Goal: Contribute content

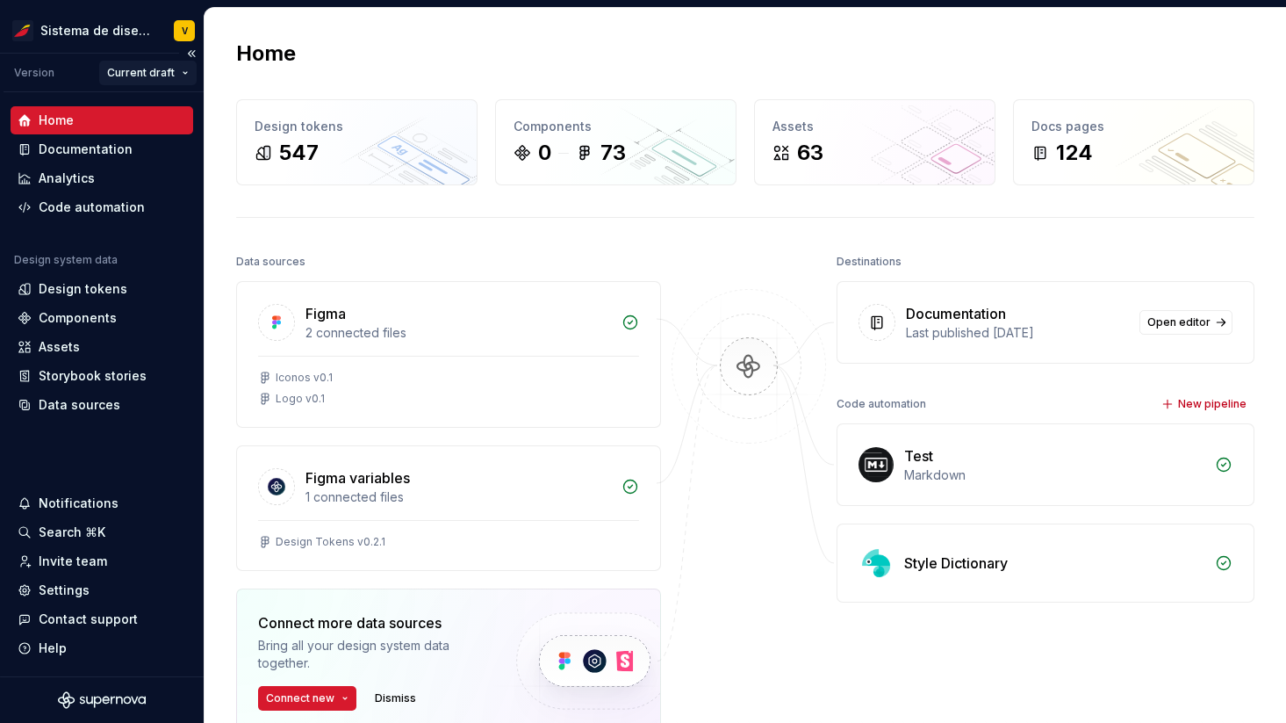
click at [135, 69] on html "Sistema de diseño Iberia V Version Current draft Home Documentation Analytics C…" at bounding box center [643, 361] width 1286 height 723
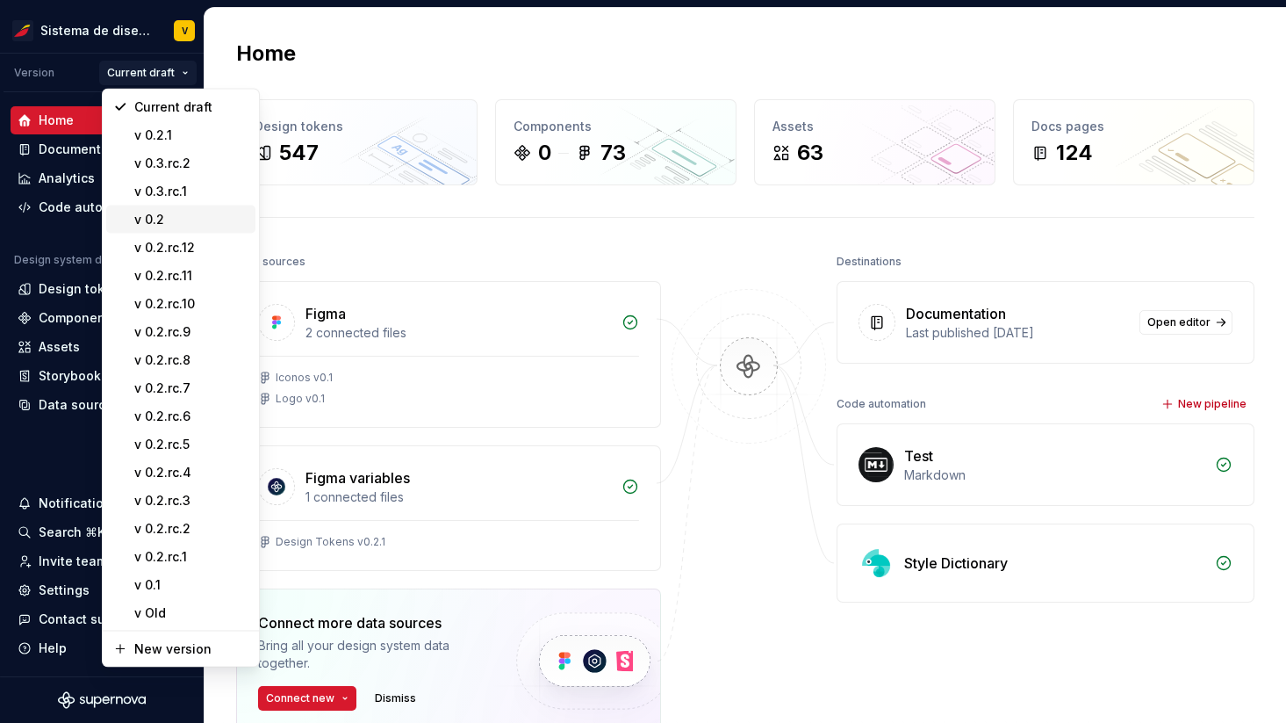
click at [199, 216] on div "v 0.2" at bounding box center [191, 220] width 114 height 18
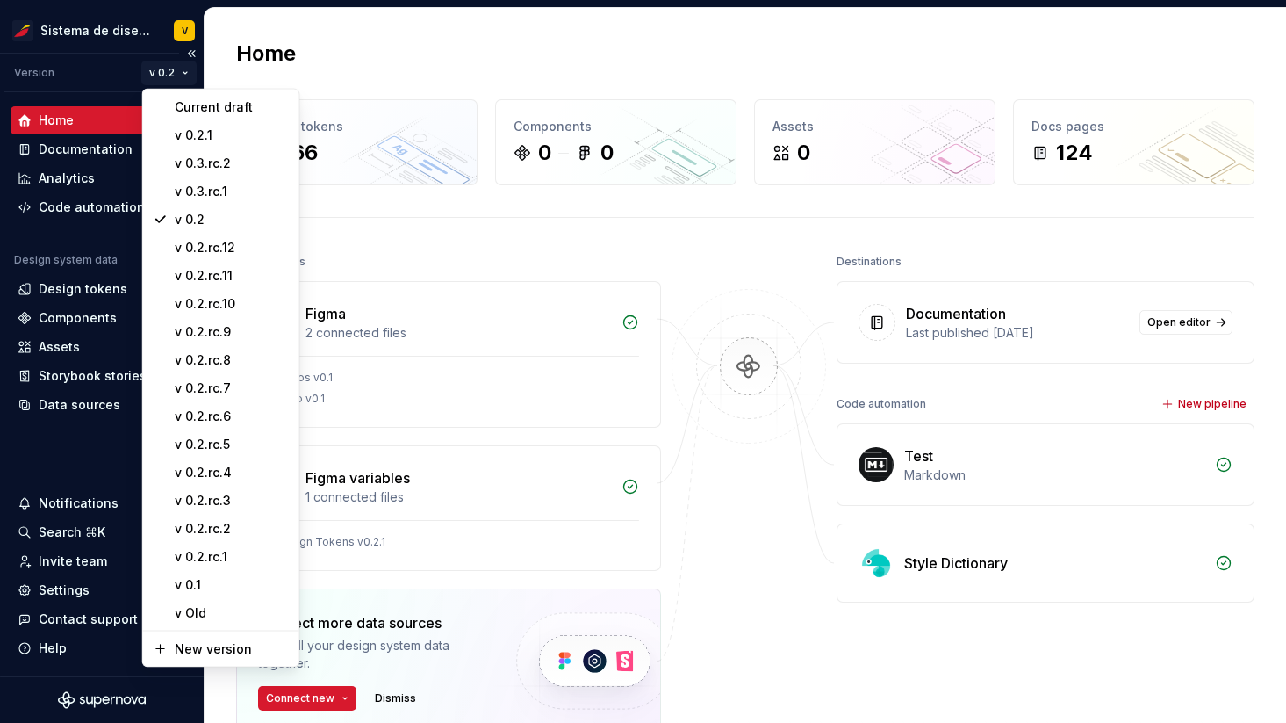
click at [170, 76] on html "Sistema de diseño Iberia V Version v 0.2 Home Documentation Analytics Code auto…" at bounding box center [643, 361] width 1286 height 723
click at [217, 162] on div "v 0.3.rc.2" at bounding box center [232, 164] width 114 height 18
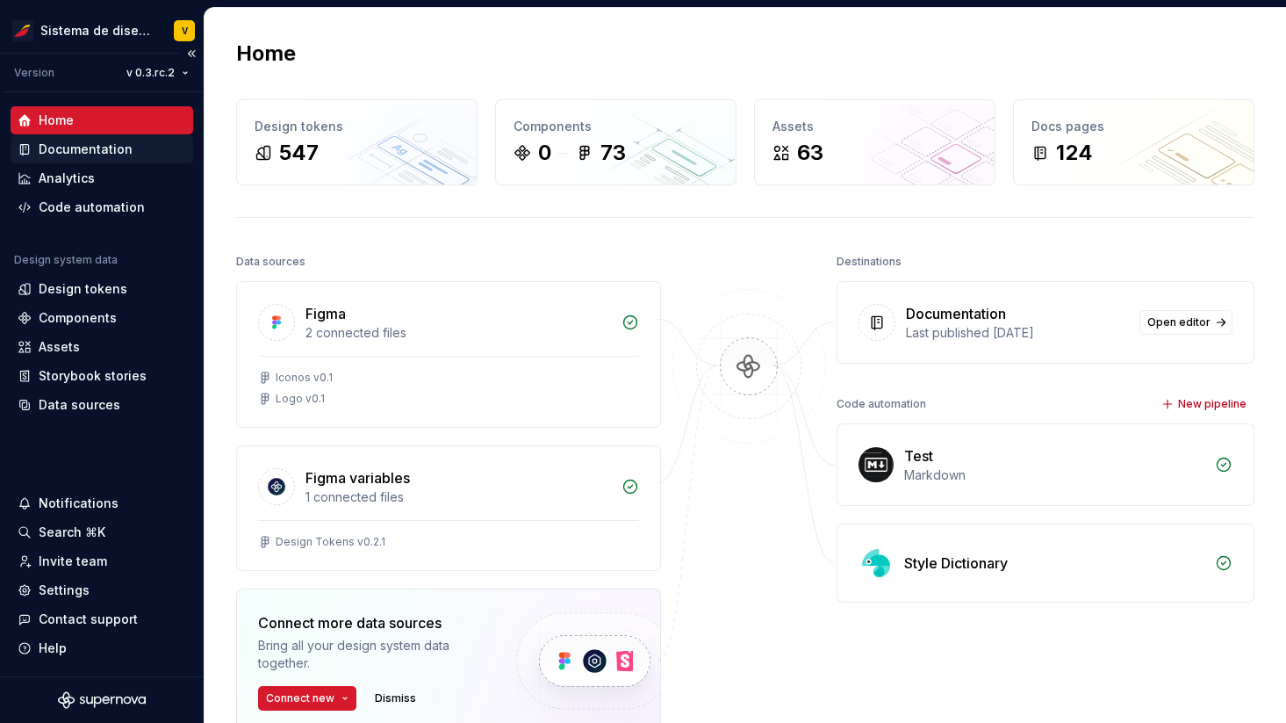
click at [114, 148] on div "Documentation" at bounding box center [86, 149] width 94 height 18
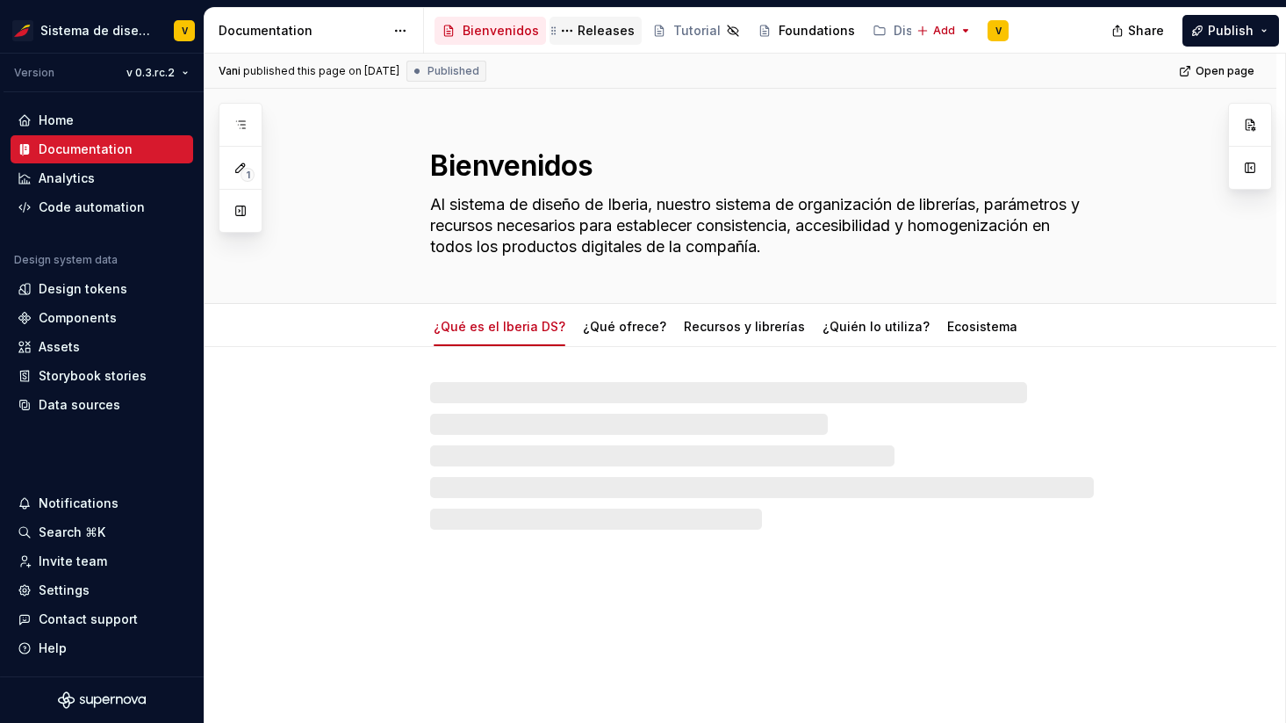
click at [604, 30] on div "Releases" at bounding box center [606, 31] width 57 height 18
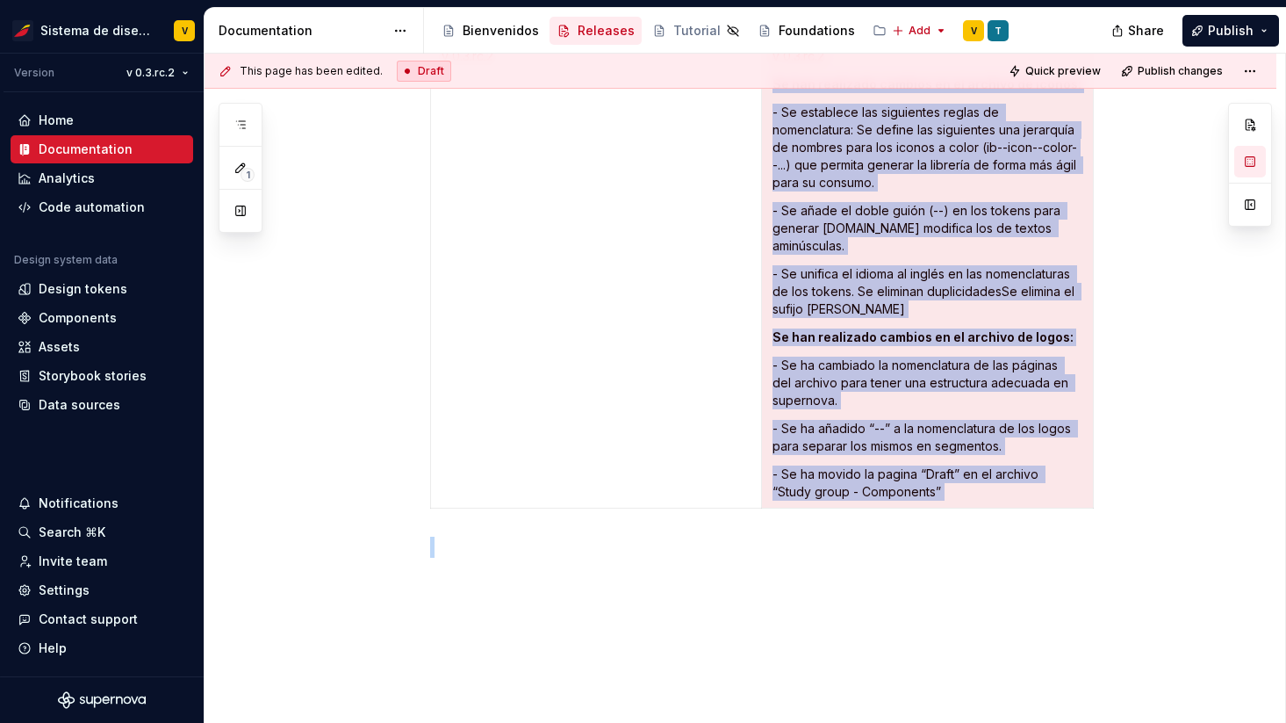
scroll to position [4716, 0]
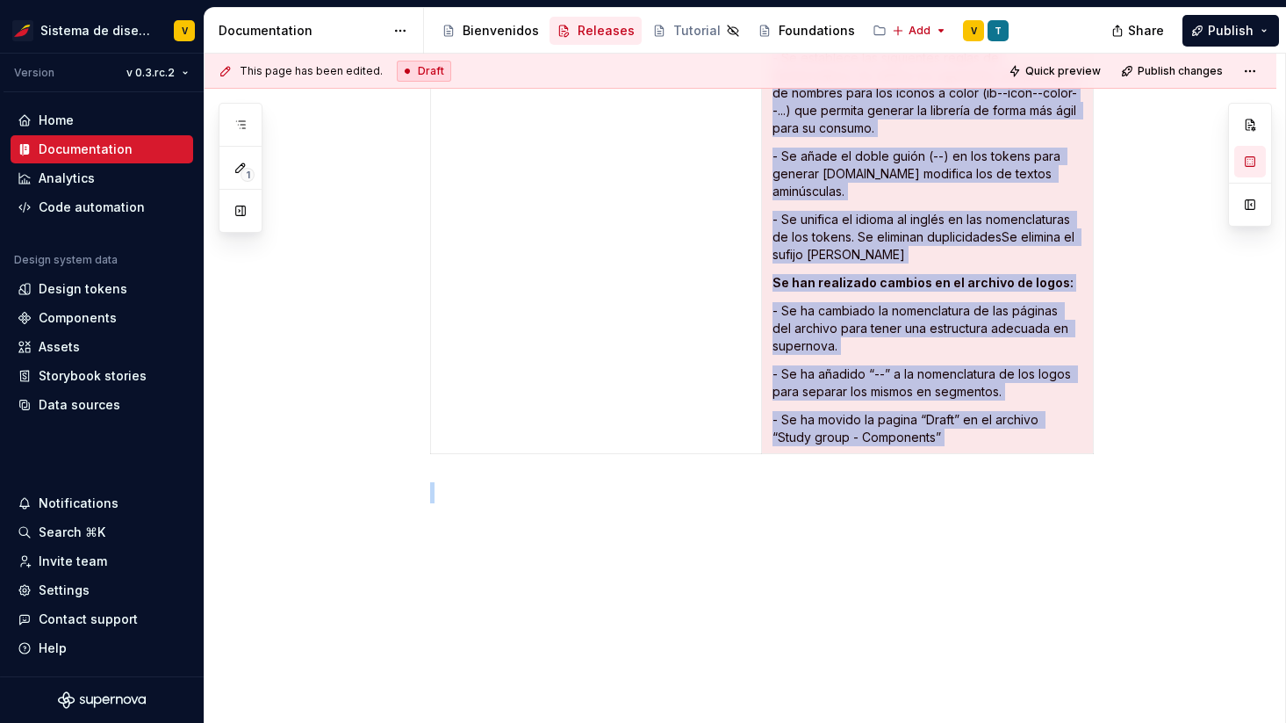
drag, startPoint x: 776, startPoint y: 220, endPoint x: 968, endPoint y: 642, distance: 463.2
copy td "v 0.3.rc.2 Se han realizado cambios en el archivo de iconos: - Se establece las…"
click at [150, 72] on html "Sistema de diseño Iberia V Version v 0.3.rc.2 Home Documentation Analytics Code…" at bounding box center [643, 361] width 1286 height 723
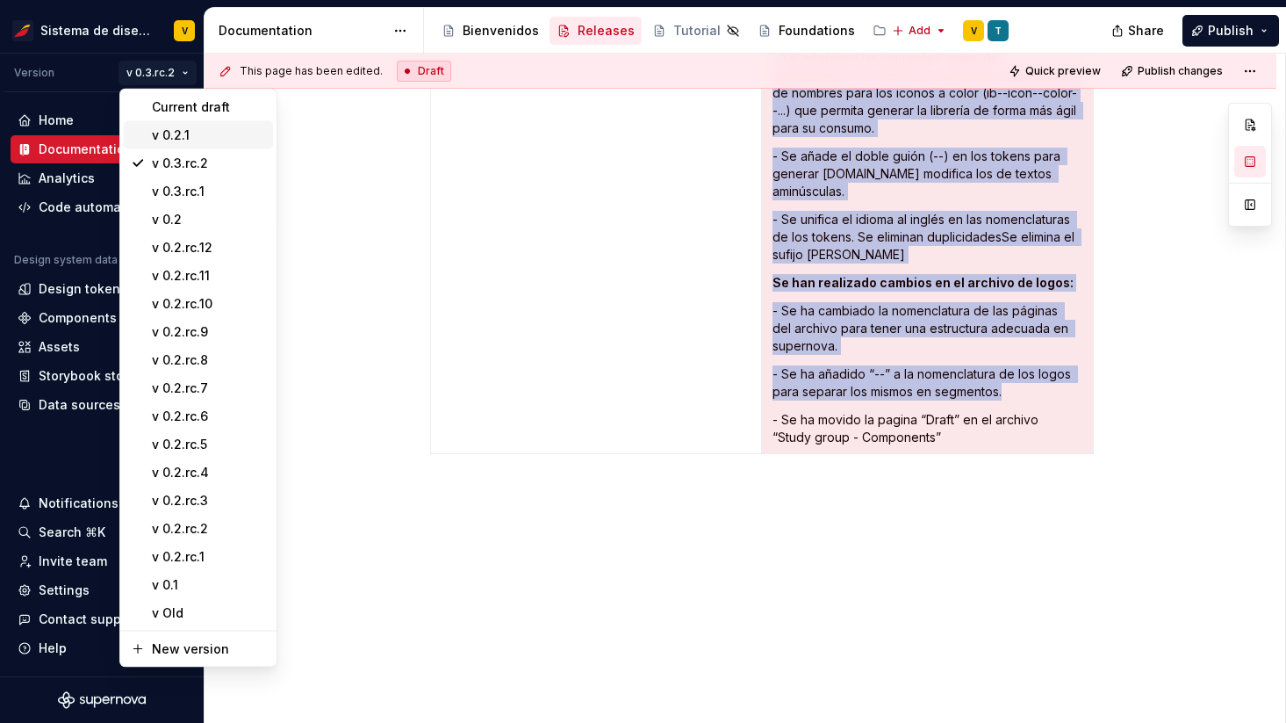
click at [176, 133] on div "v 0.2.1" at bounding box center [209, 135] width 114 height 18
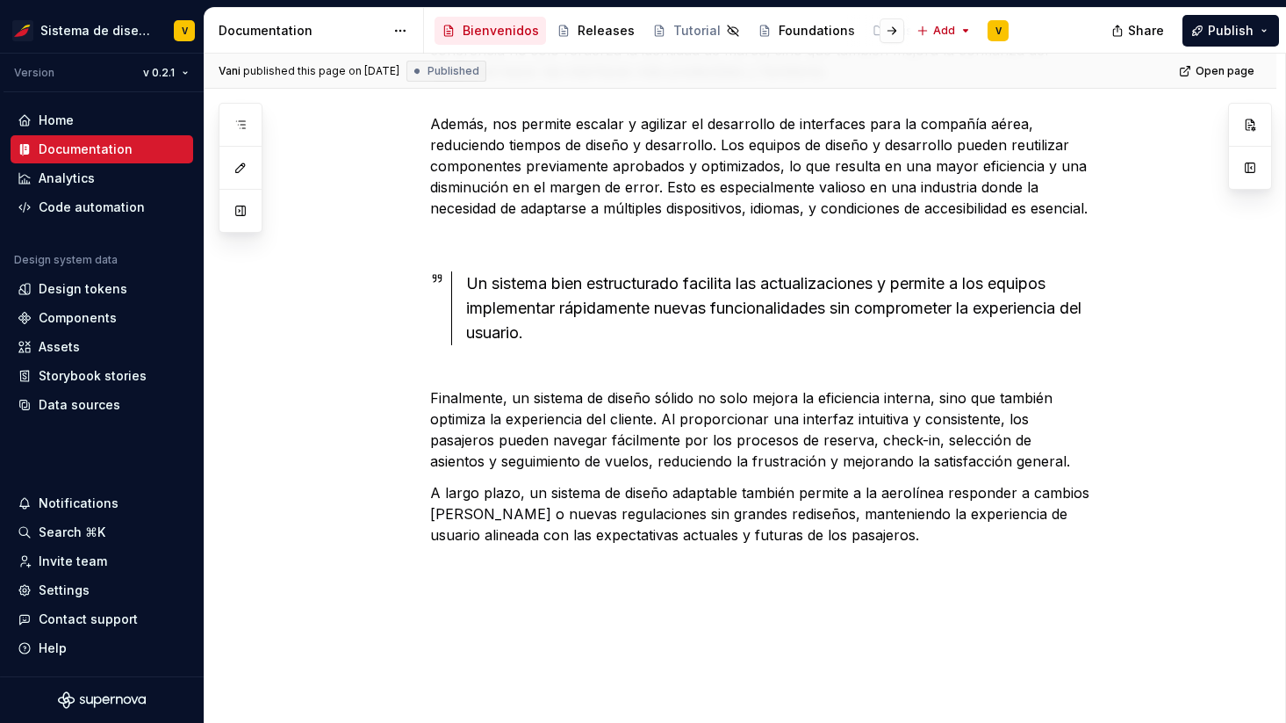
scroll to position [655, 0]
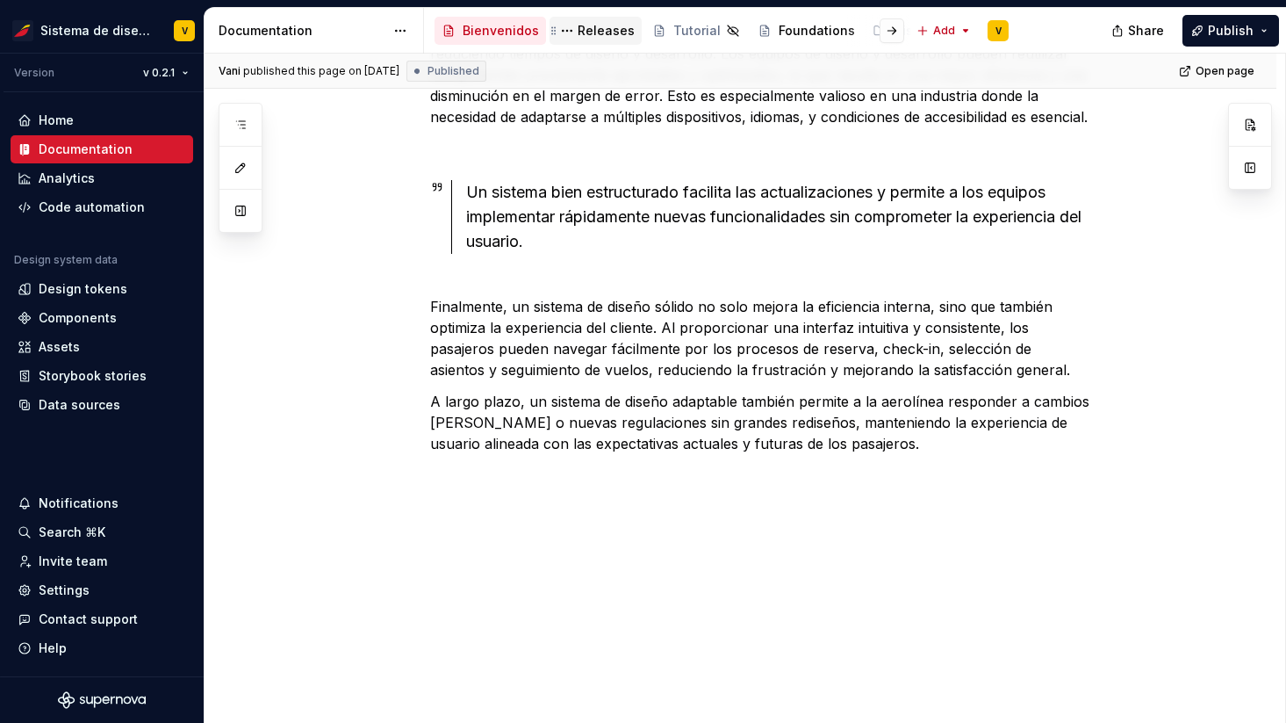
click at [579, 27] on div "Releases" at bounding box center [606, 31] width 57 height 18
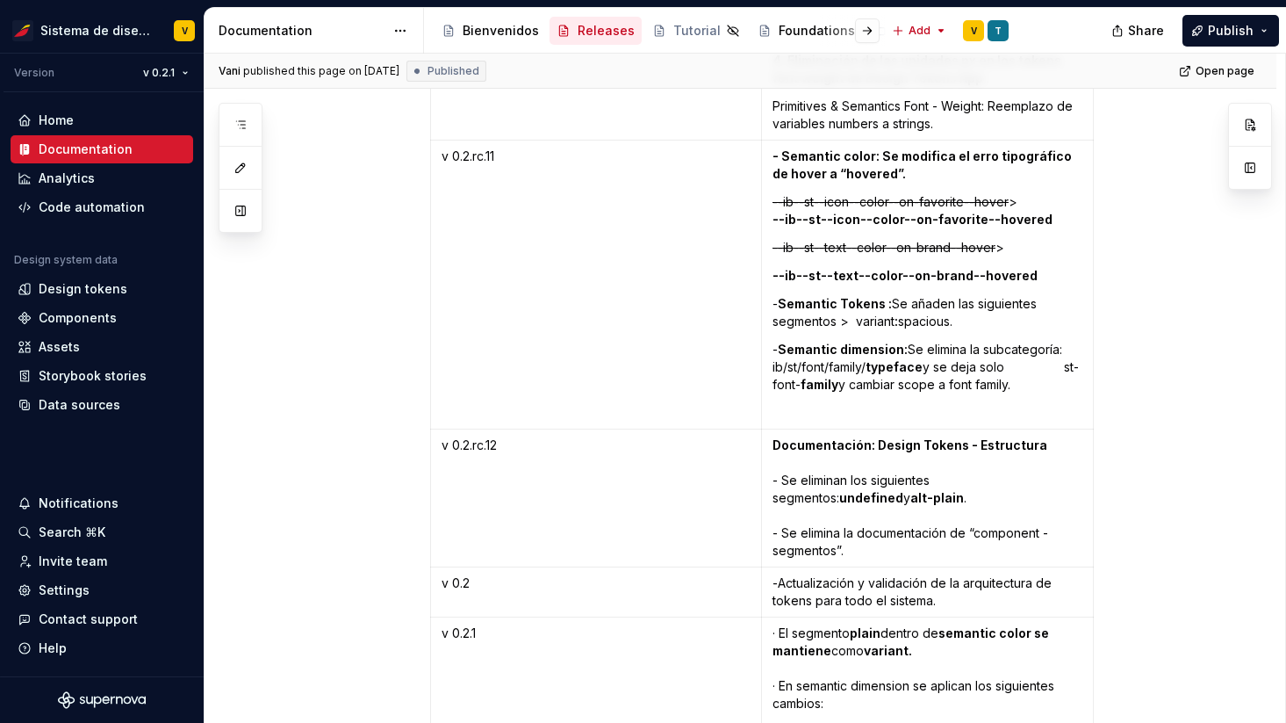
scroll to position [3376, 0]
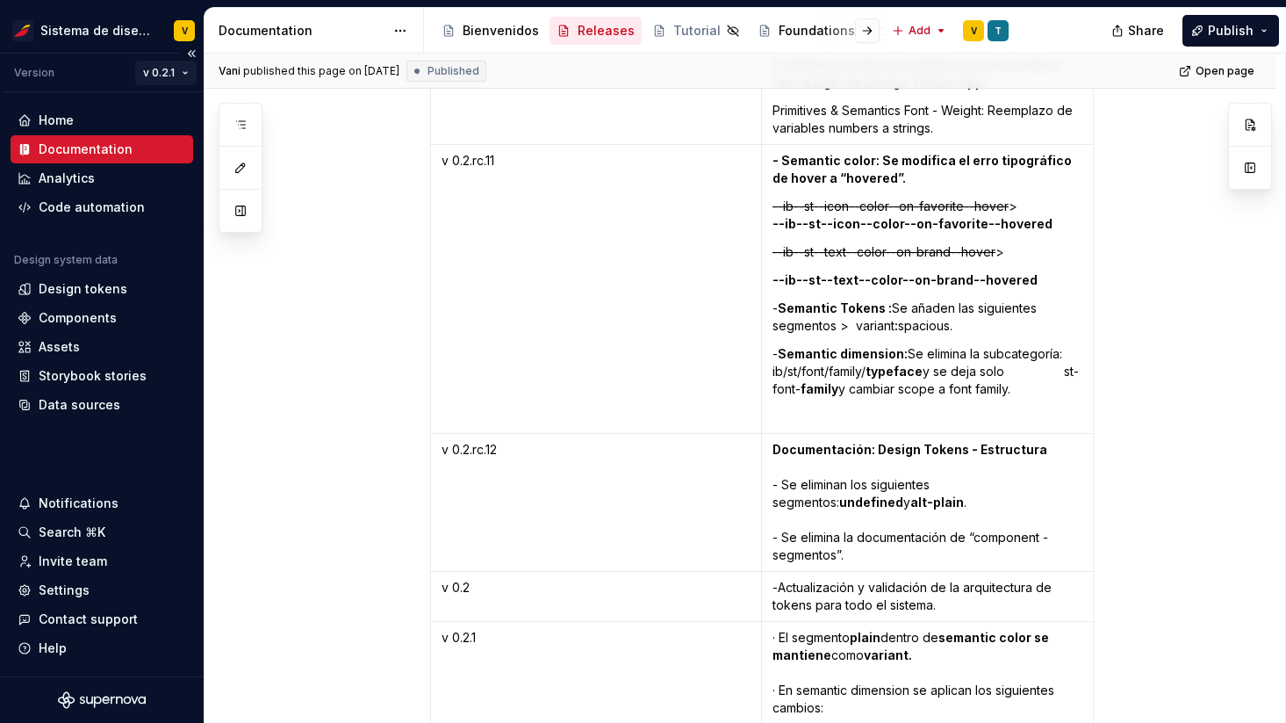
click at [147, 72] on html "Sistema de diseño Iberia V Version v 0.2.1 Home Documentation Analytics Code au…" at bounding box center [643, 361] width 1286 height 723
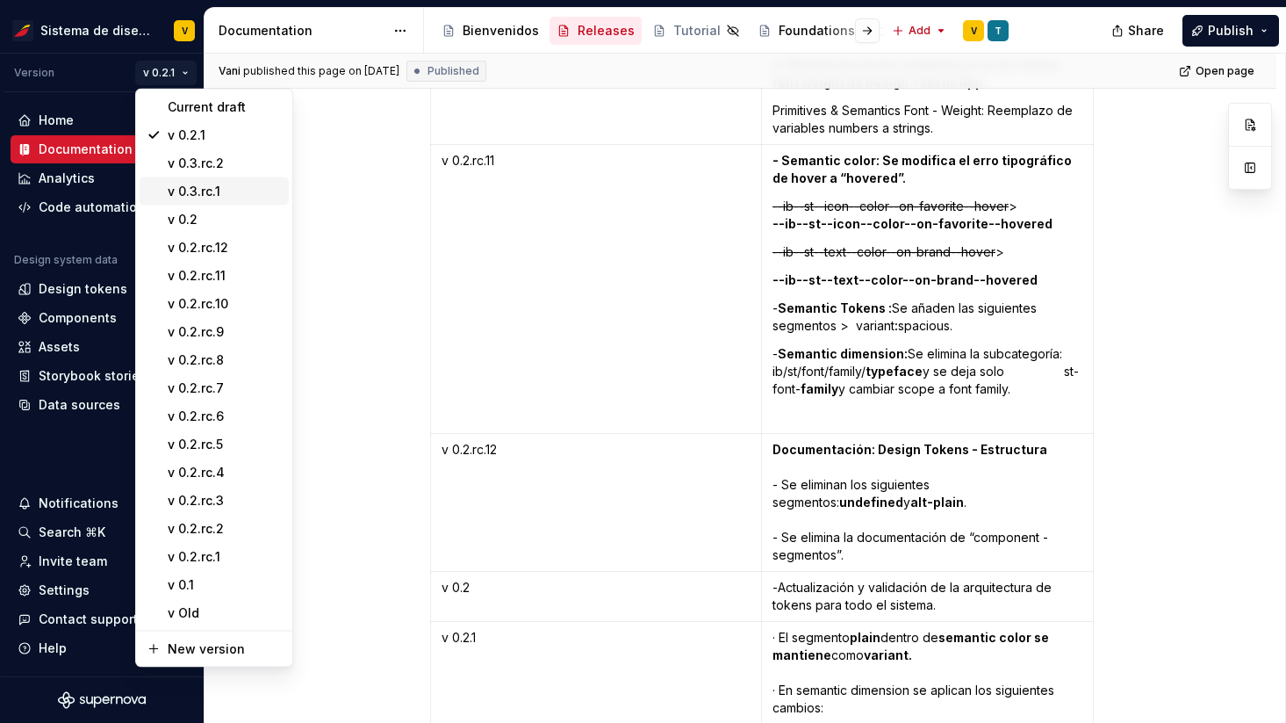
click at [236, 190] on div "v 0.3.rc.1" at bounding box center [225, 192] width 114 height 18
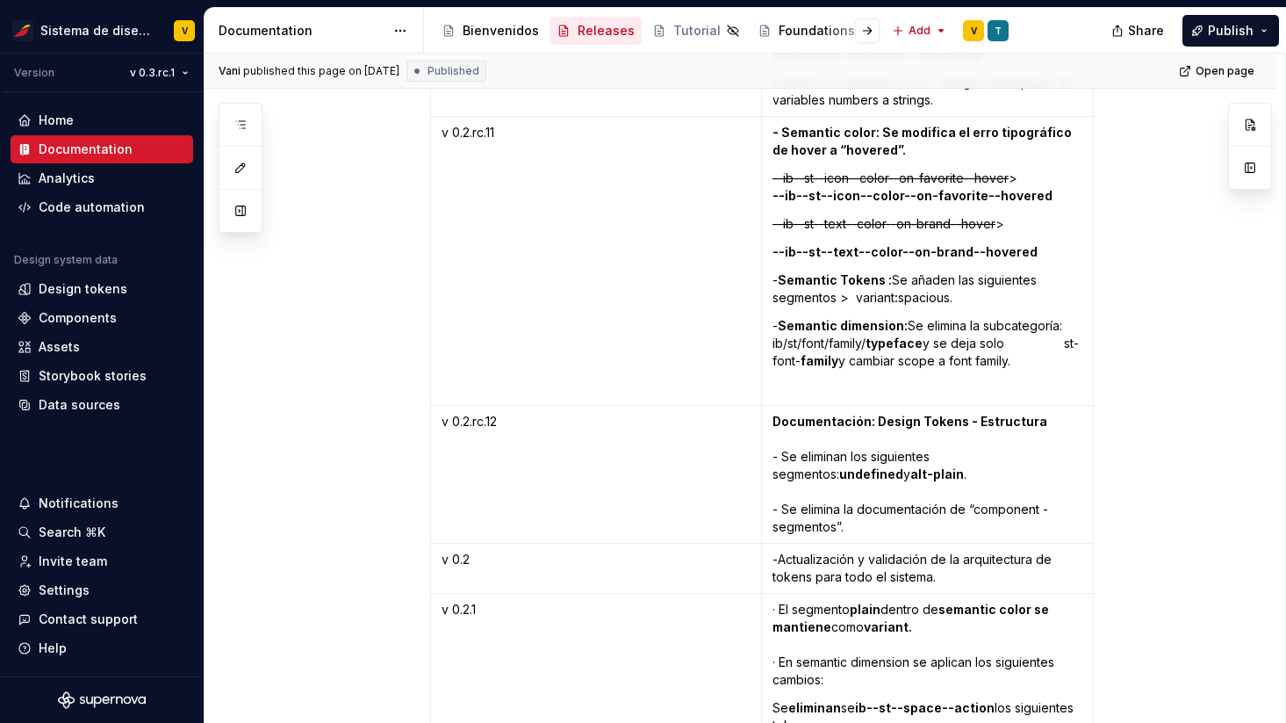
scroll to position [3403, 0]
click at [154, 74] on html "Sistema de diseño Iberia V Version v 0.3.rc.1 Home Documentation Analytics Code…" at bounding box center [643, 361] width 1286 height 723
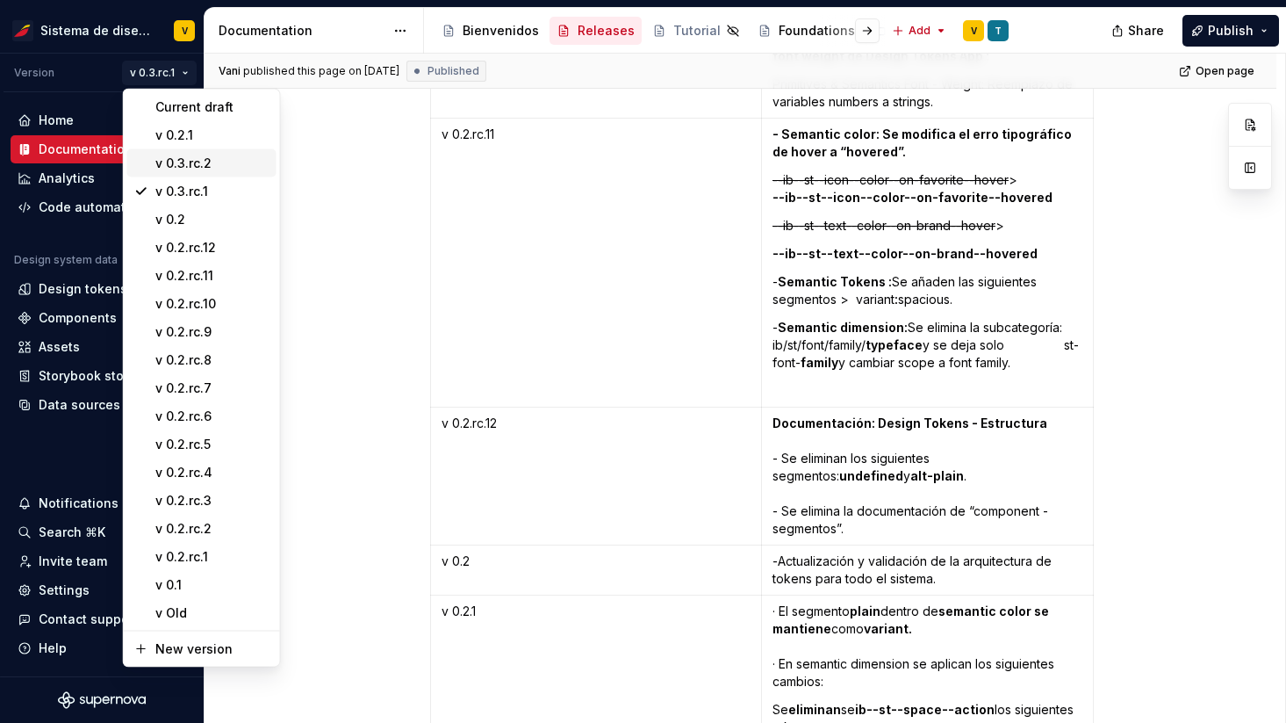
click at [194, 160] on div "v 0.3.rc.2" at bounding box center [212, 164] width 114 height 18
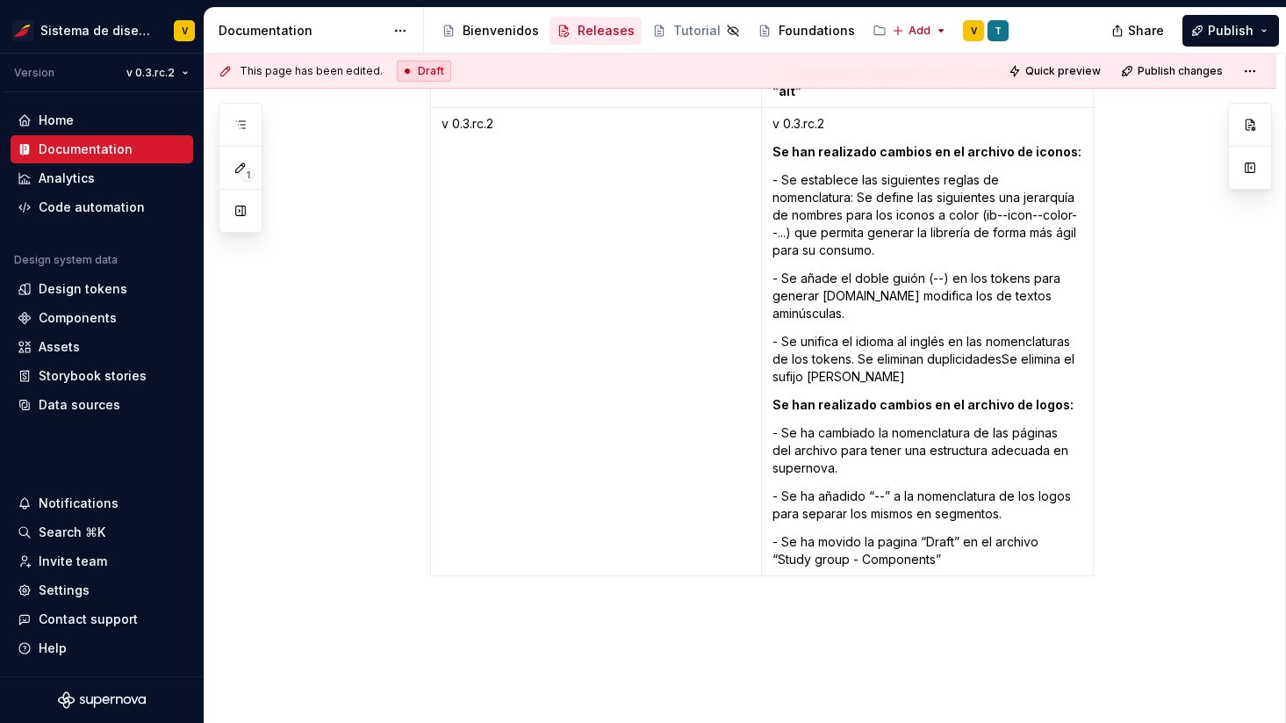
scroll to position [4598, 0]
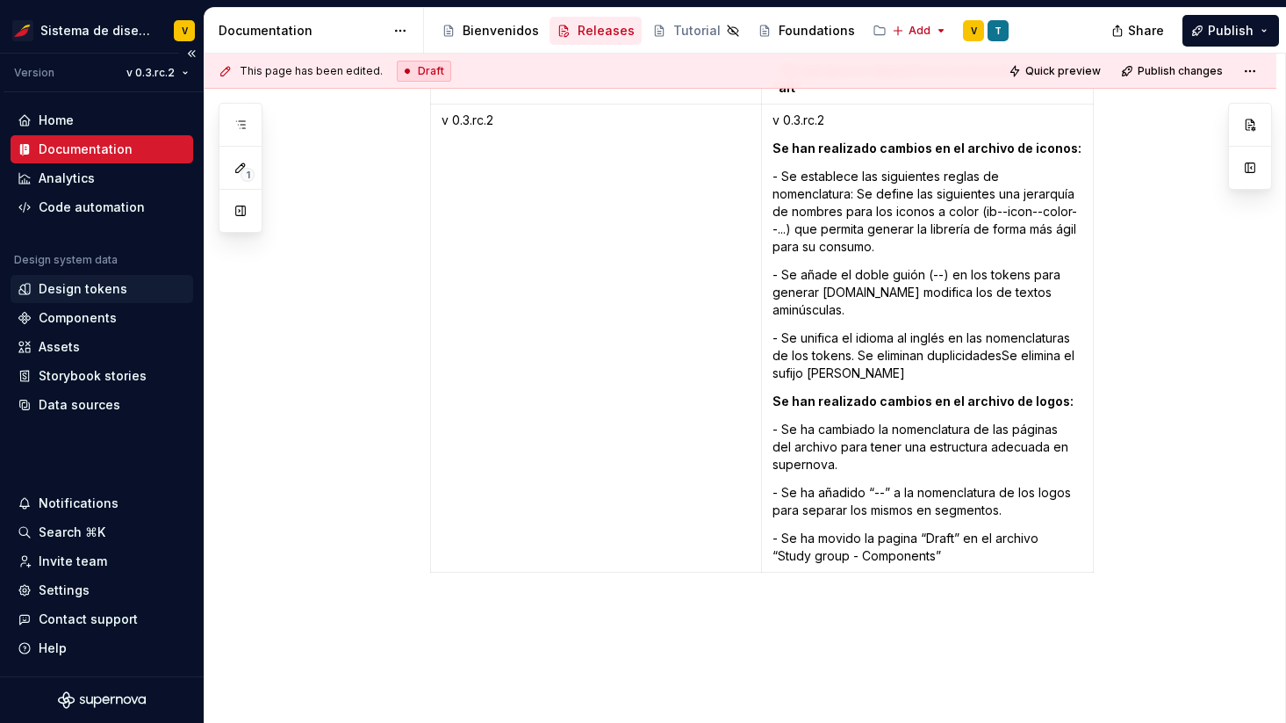
click at [71, 284] on div "Design tokens" at bounding box center [83, 289] width 89 height 18
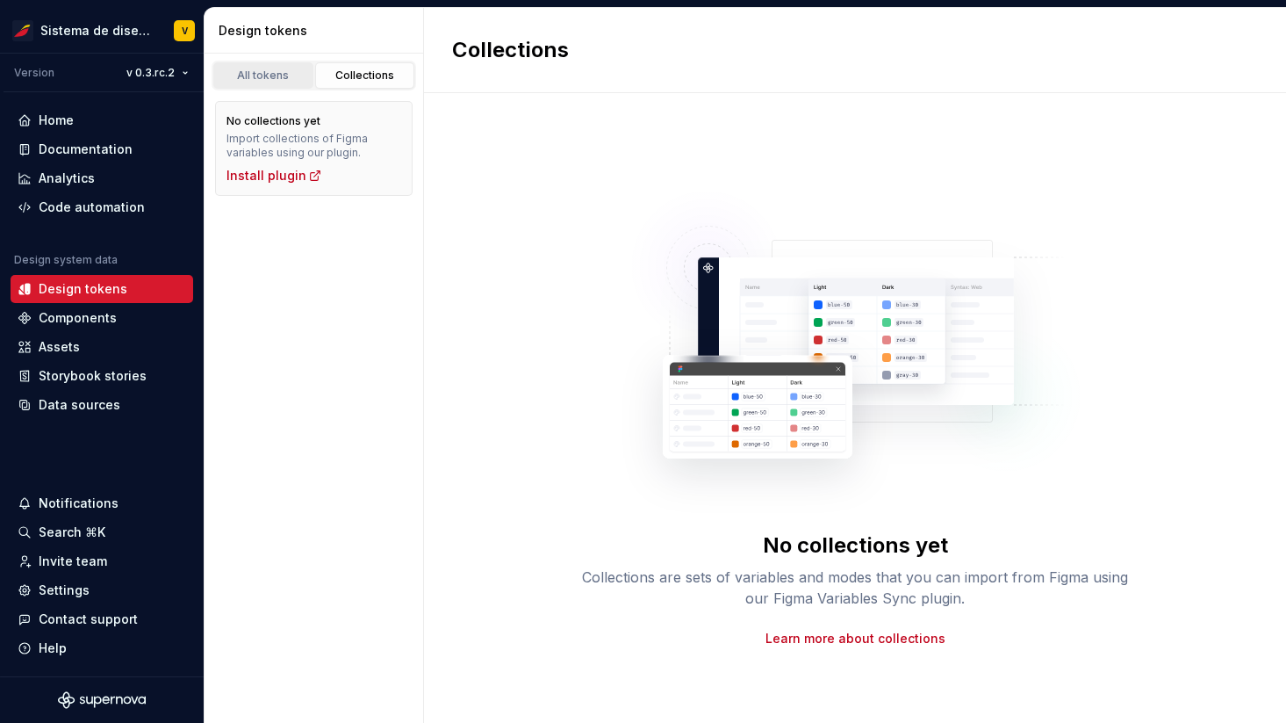
click at [266, 65] on link "All tokens" at bounding box center [263, 75] width 100 height 26
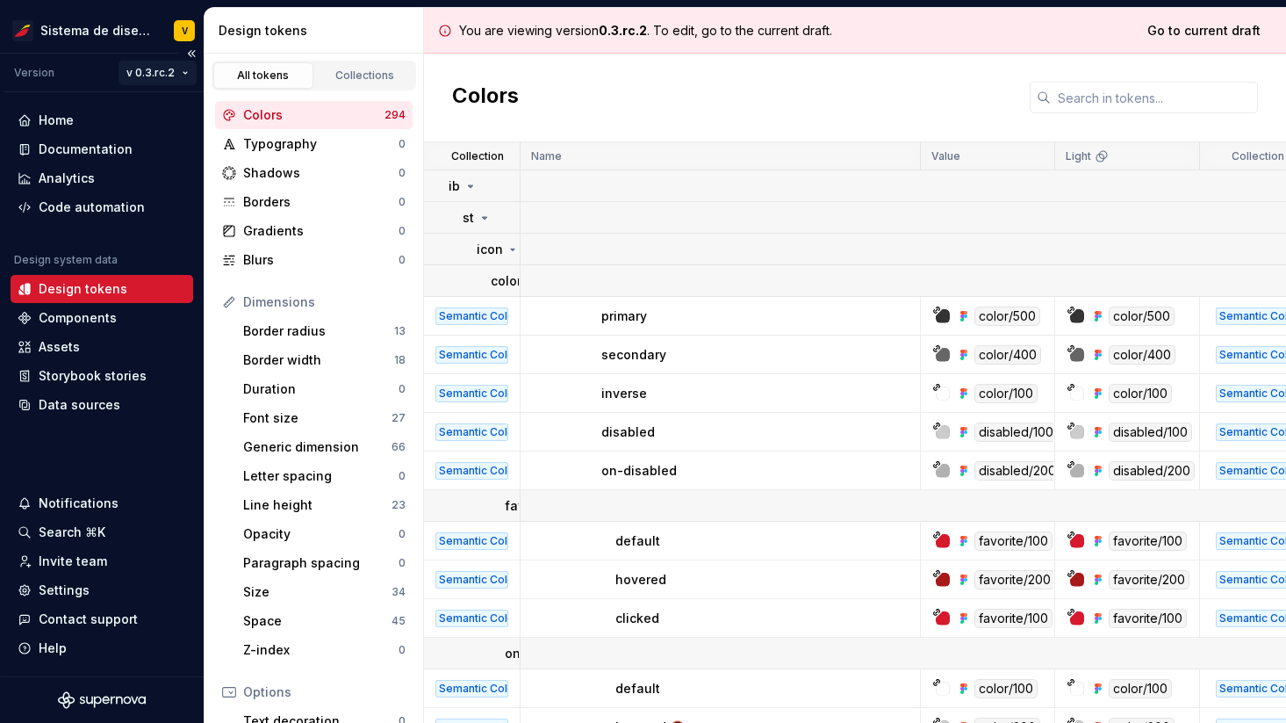
click at [162, 70] on html "Sistema de diseño Iberia V Version v 0.3.rc.2 Home Documentation Analytics Code…" at bounding box center [643, 361] width 1286 height 723
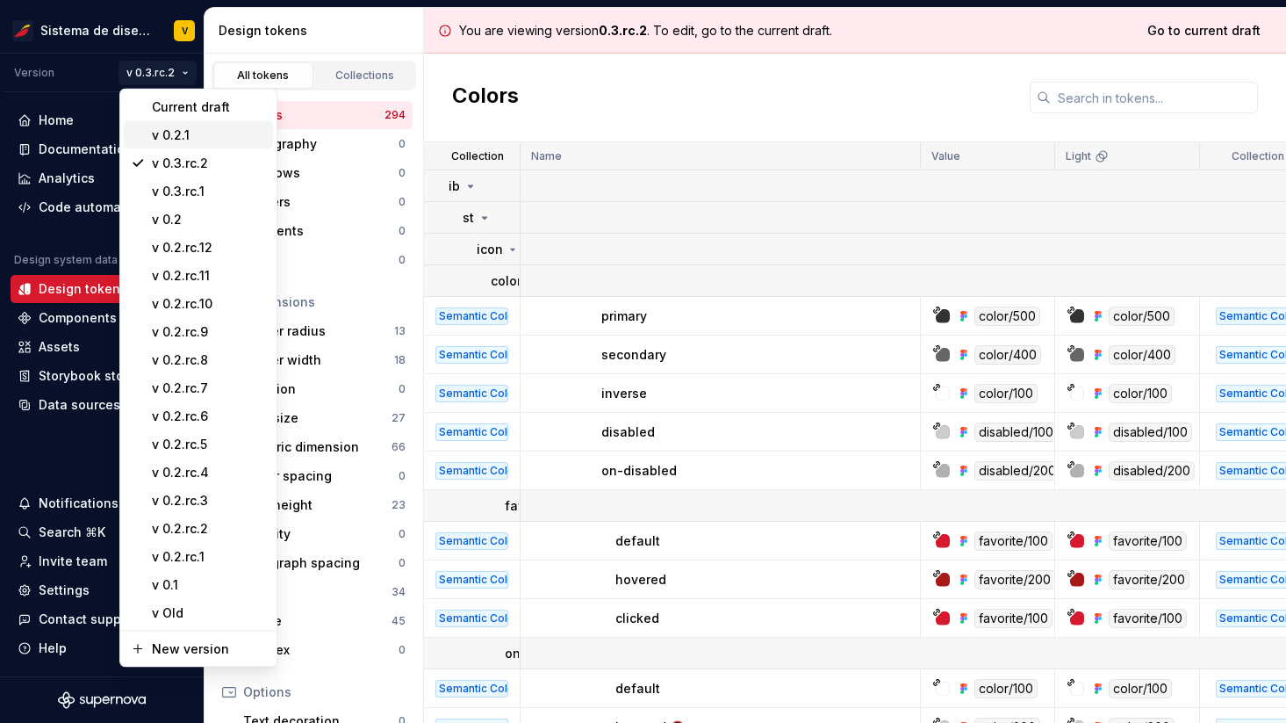
click at [162, 130] on div "v 0.2.1" at bounding box center [209, 135] width 114 height 18
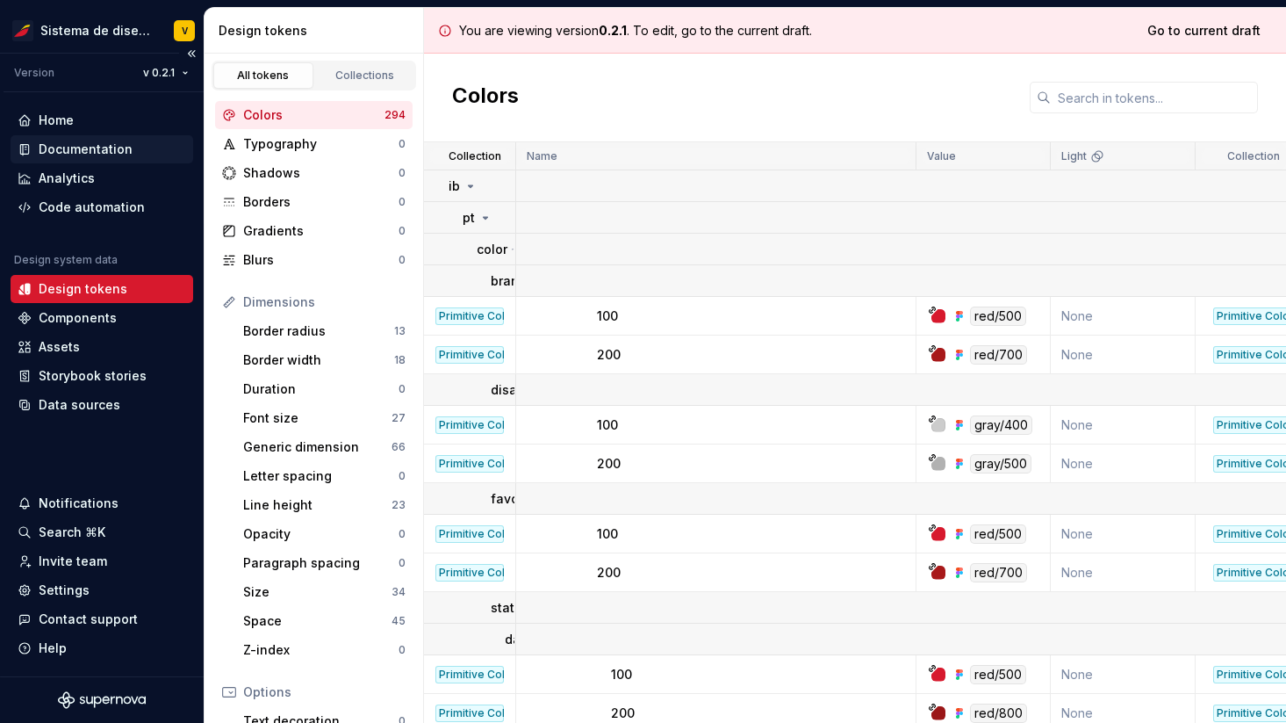
click at [117, 141] on div "Documentation" at bounding box center [86, 149] width 94 height 18
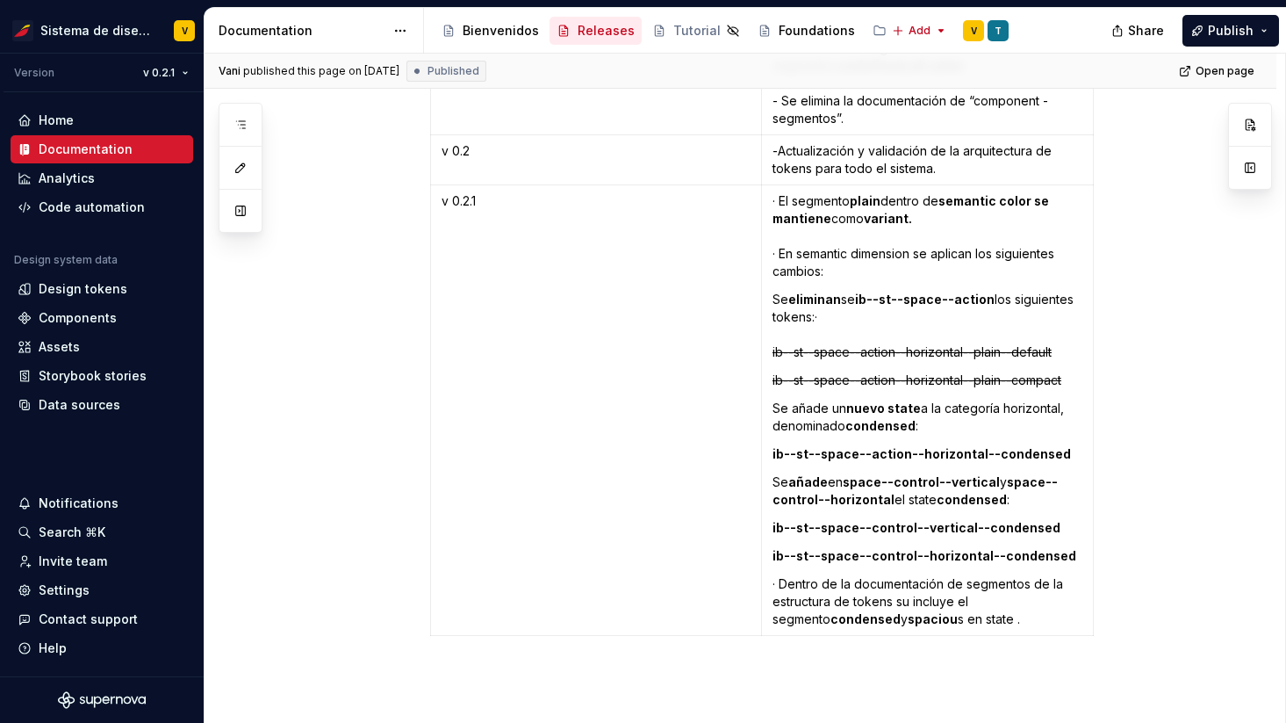
scroll to position [3988, 0]
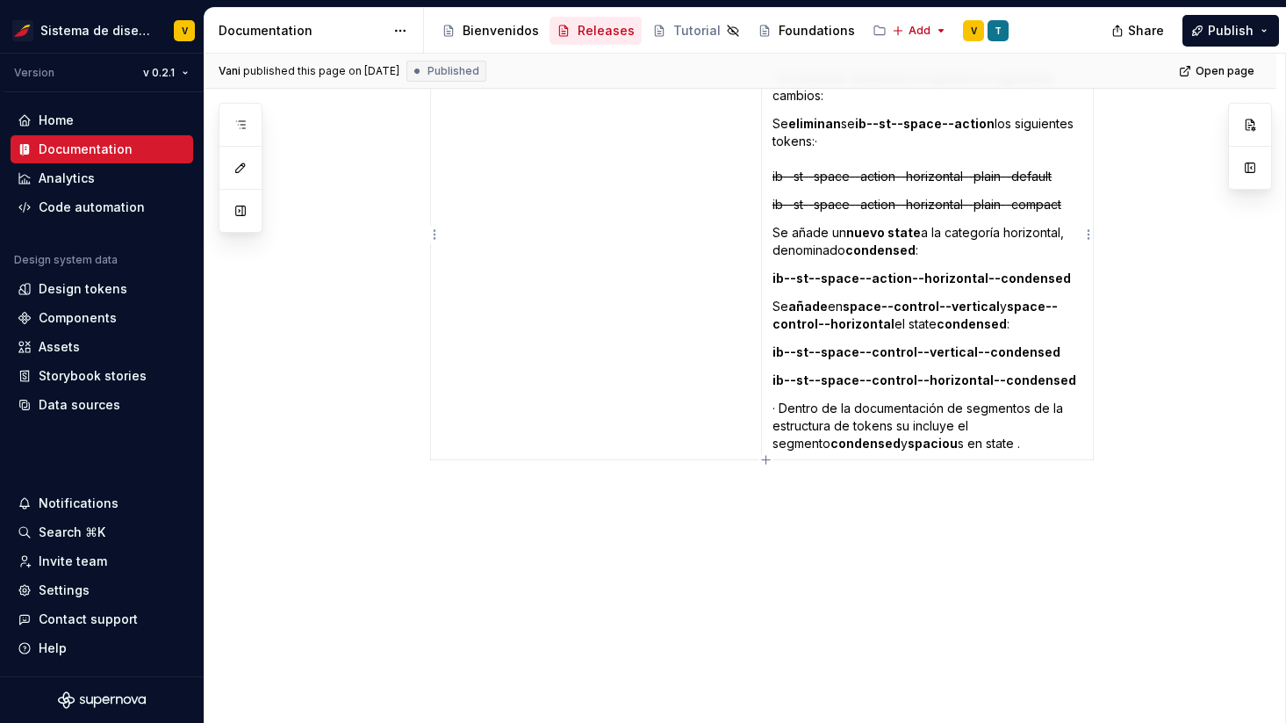
click at [992, 449] on p "· Dentro de la documentación de segmentos de la estructura de tokens su incluye…" at bounding box center [928, 425] width 310 height 53
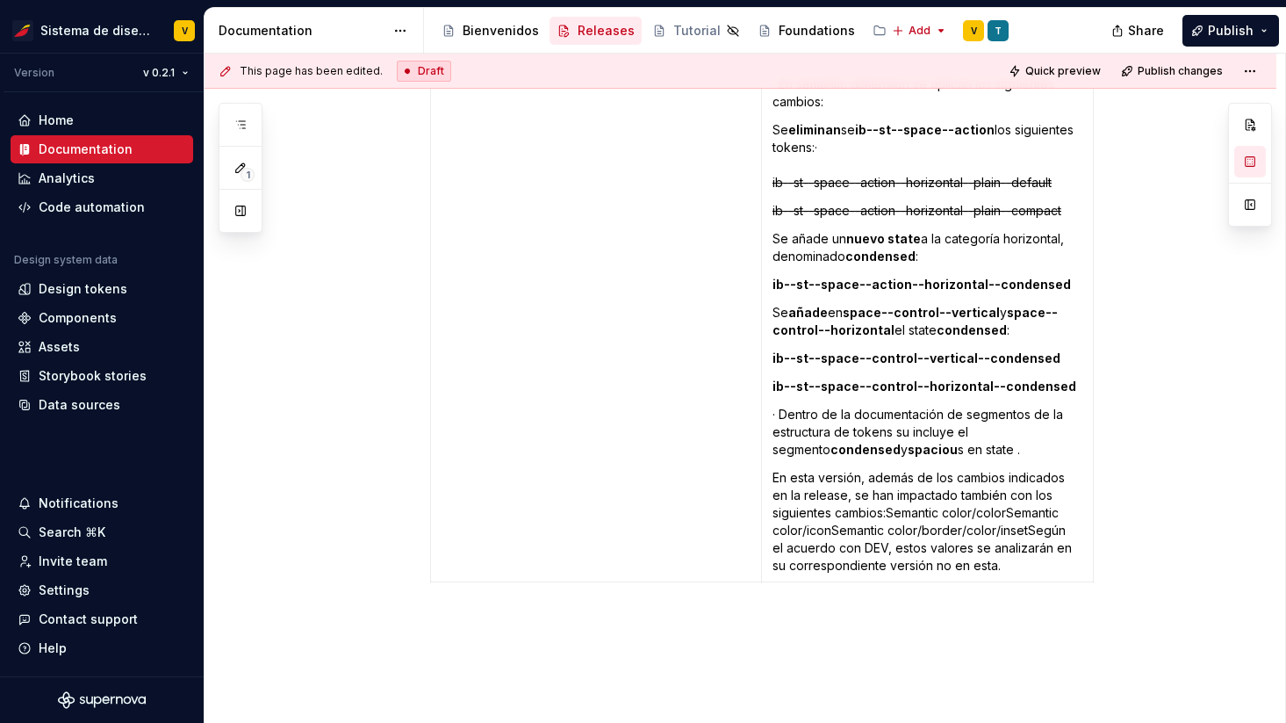
scroll to position [3924, 0]
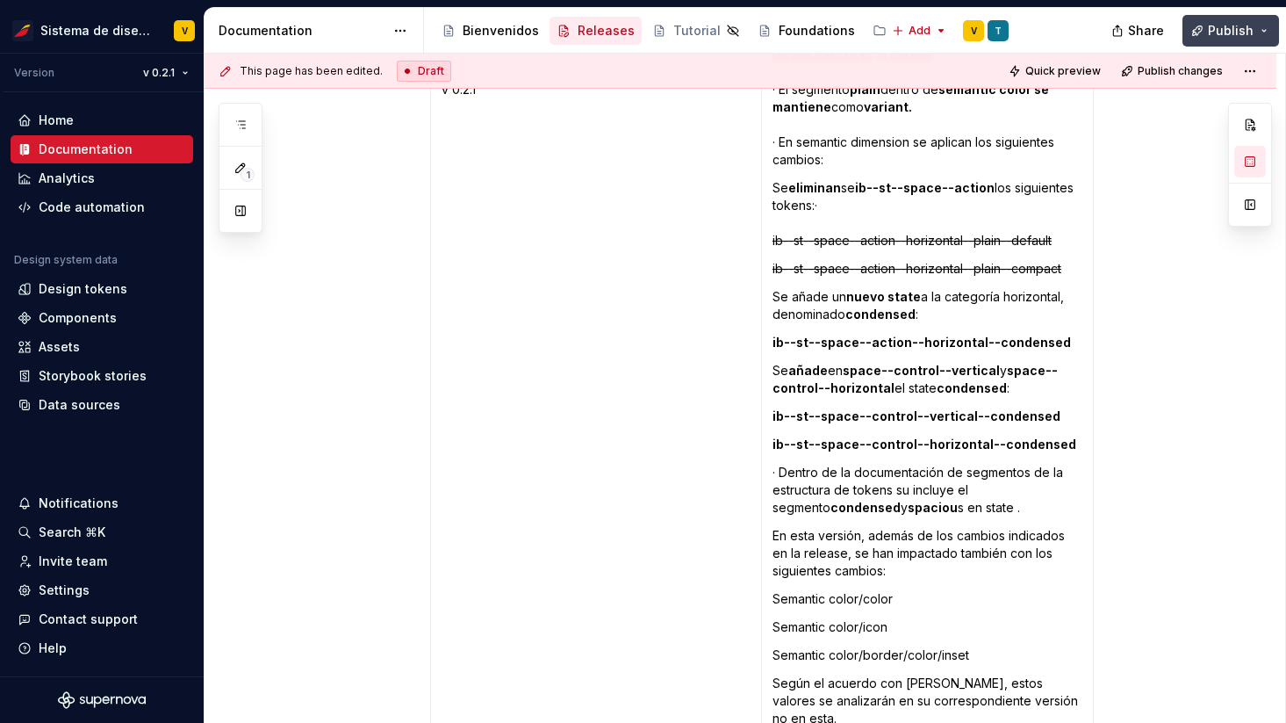
click at [1230, 24] on span "Publish" at bounding box center [1231, 31] width 46 height 18
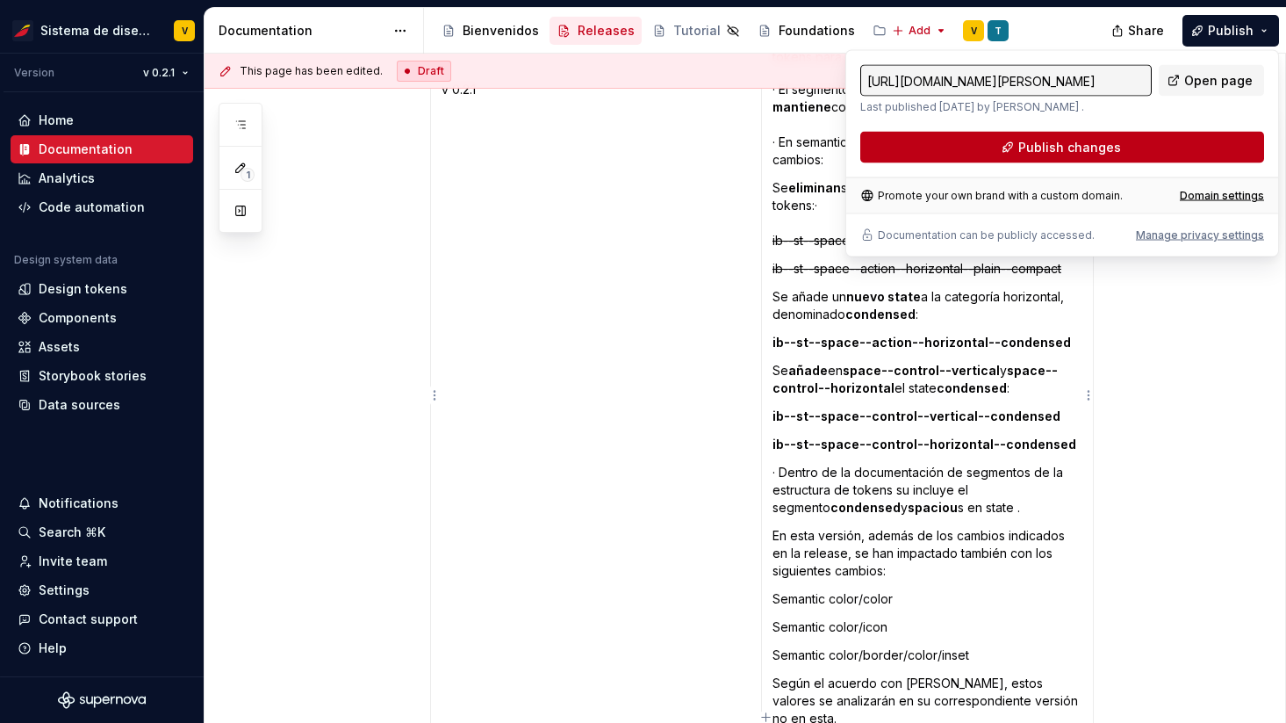
click at [942, 152] on button "Publish changes" at bounding box center [1062, 148] width 404 height 32
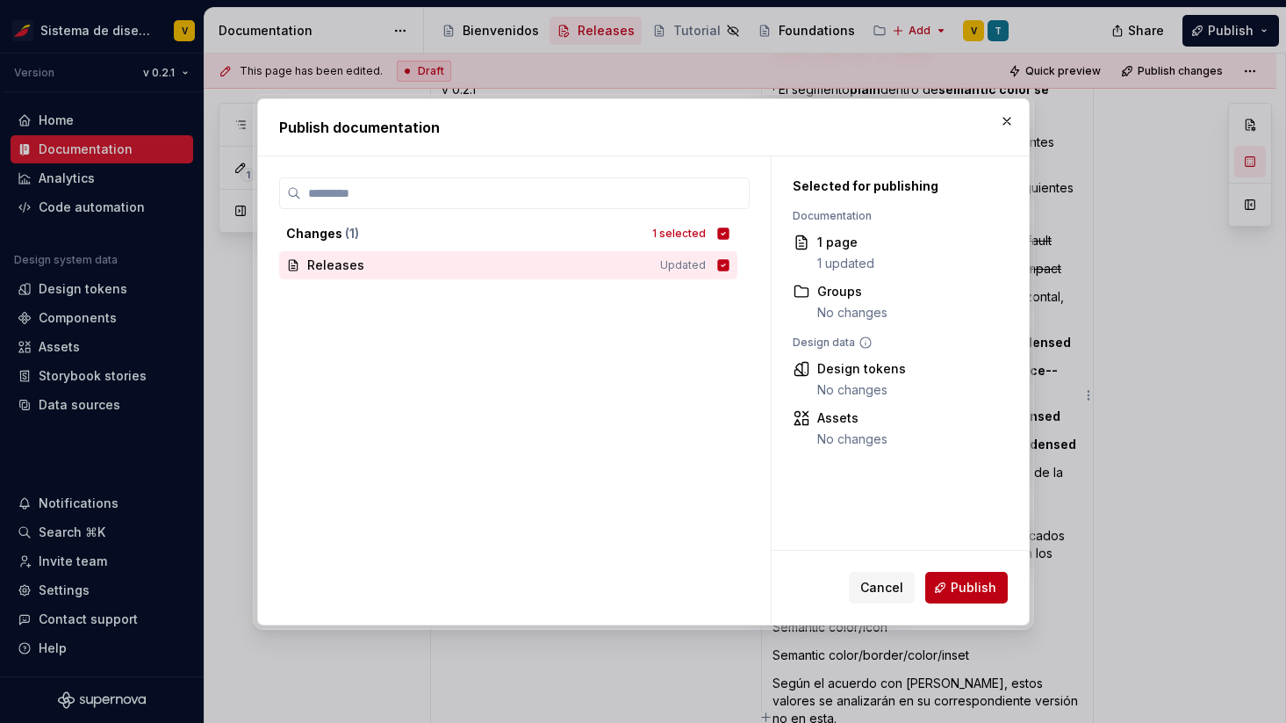
click at [964, 593] on span "Publish" at bounding box center [974, 588] width 46 height 18
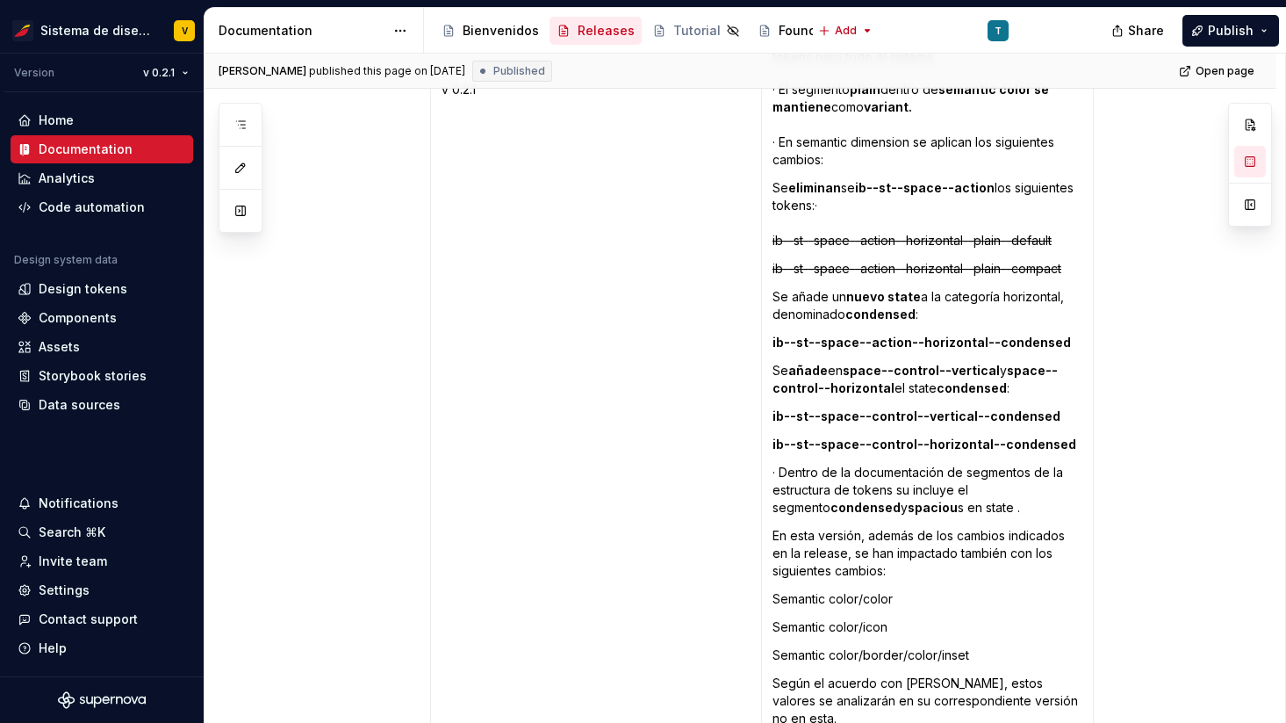
type textarea "*"
